Goal: Find specific page/section: Find specific page/section

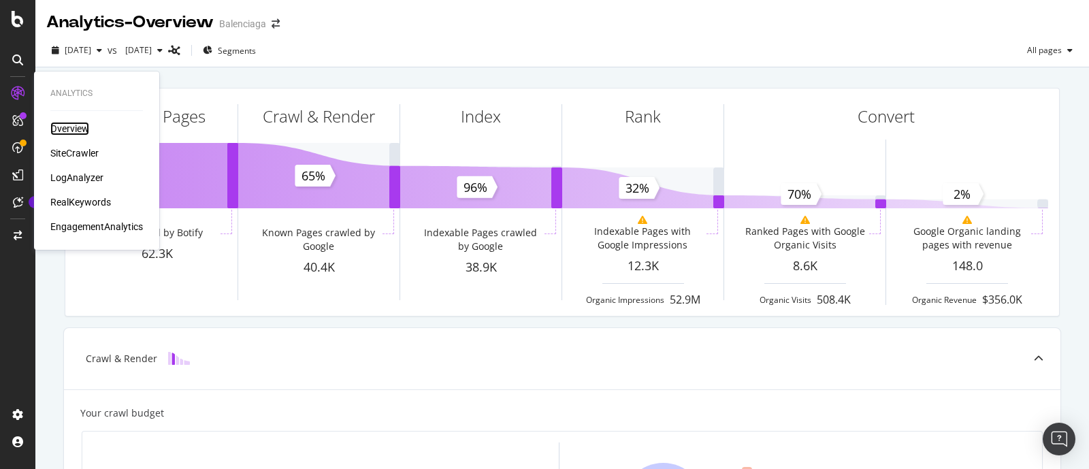
click at [57, 125] on div "Overview" at bounding box center [69, 129] width 39 height 14
